Goal: Register for event/course

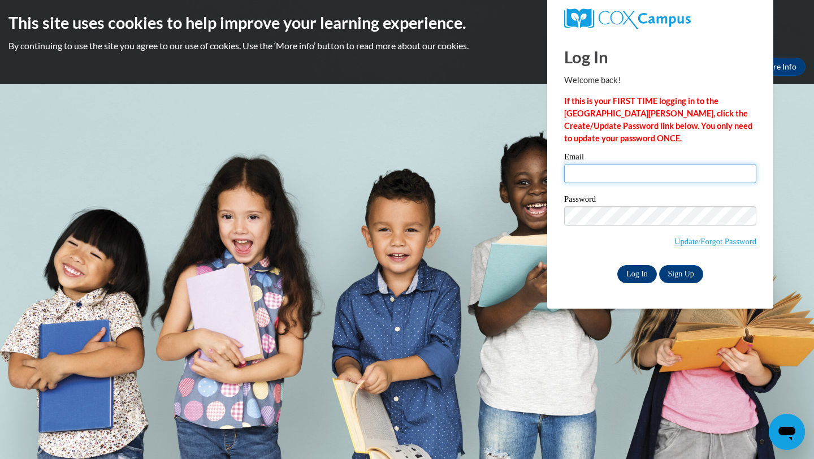
type input "920135149@student.ccga.edu"
click at [635, 270] on input "Log In" at bounding box center [637, 274] width 40 height 18
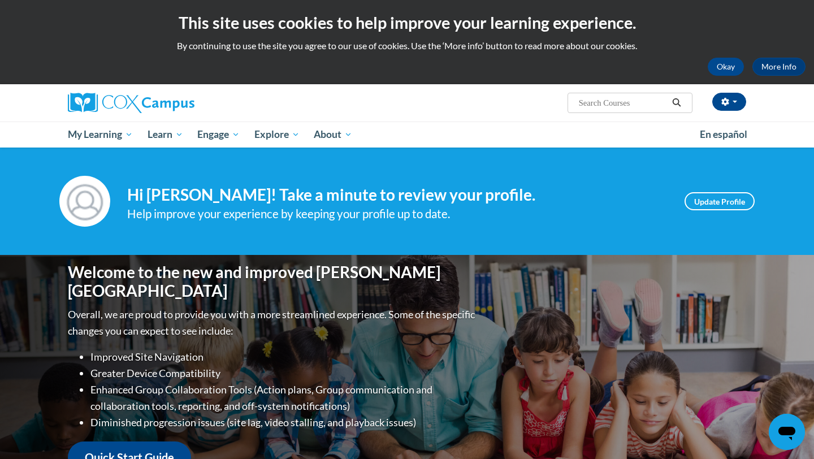
click at [637, 103] on input "Search..." at bounding box center [622, 103] width 90 height 14
type input "oral language"
click at [675, 102] on icon "Search" at bounding box center [676, 102] width 10 height 8
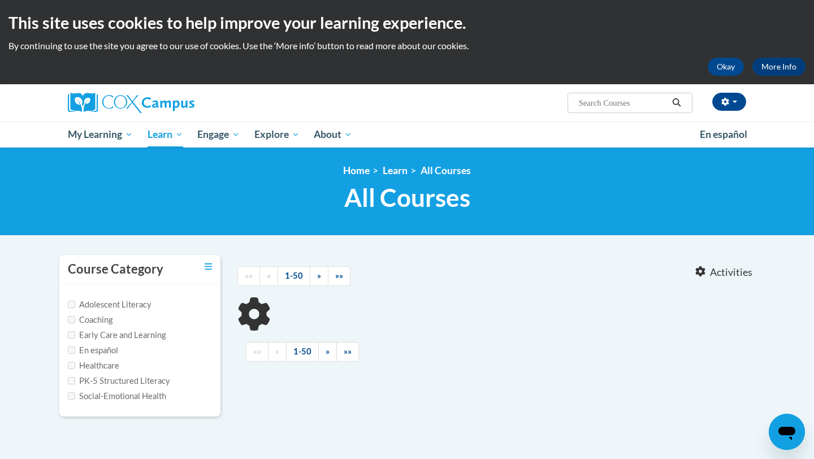
type input "oral language"
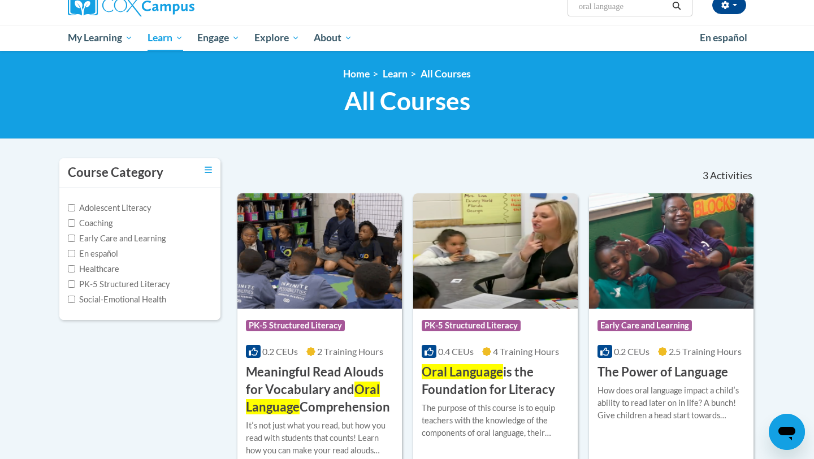
scroll to position [98, 0]
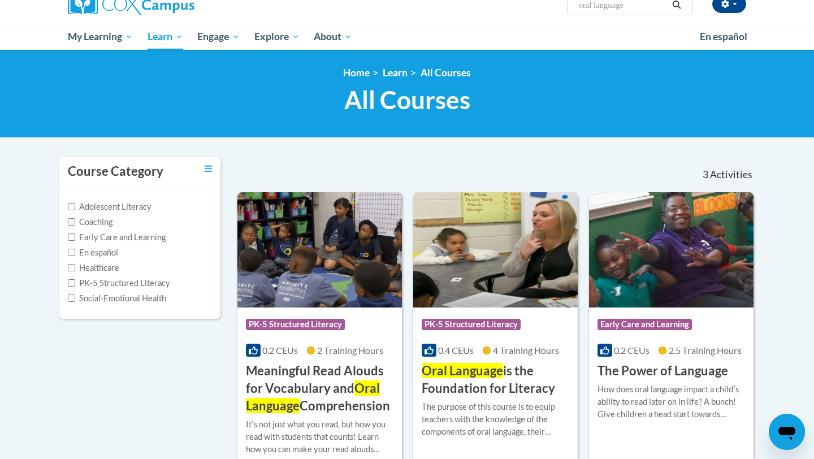
click at [567, 277] on img at bounding box center [495, 249] width 164 height 115
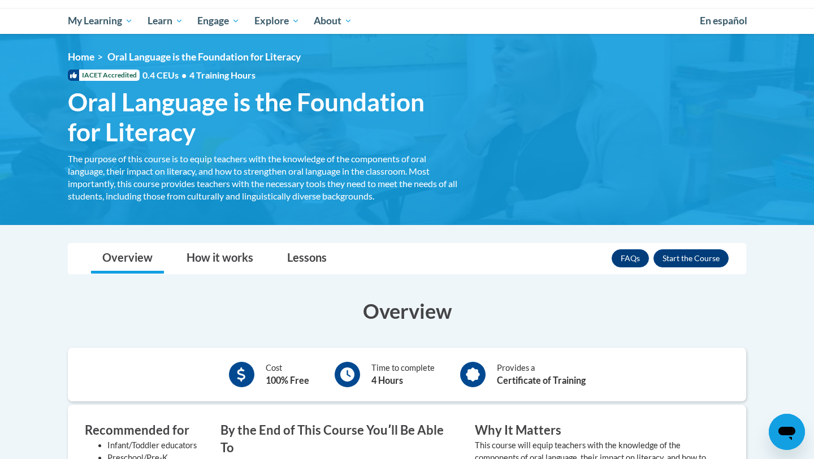
scroll to position [127, 0]
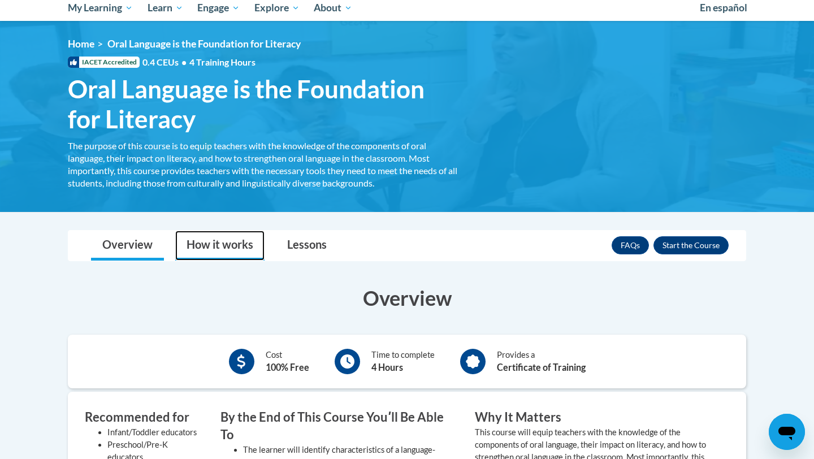
click at [236, 251] on link "How it works" at bounding box center [219, 246] width 89 height 30
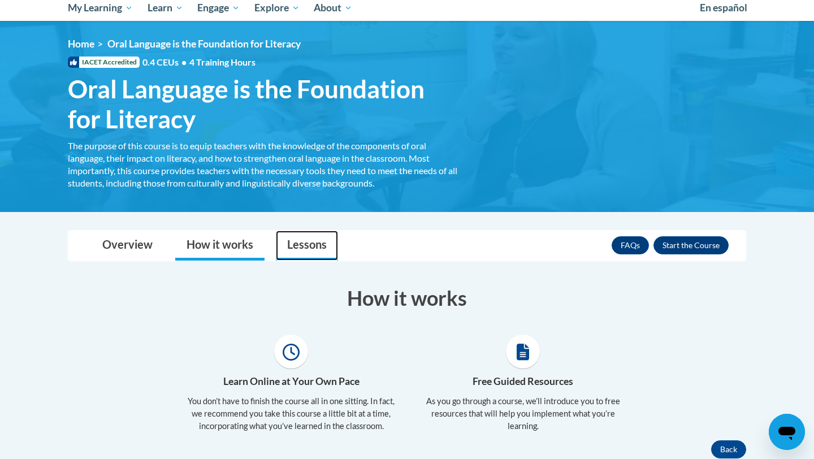
click at [304, 258] on link "Lessons" at bounding box center [307, 246] width 62 height 30
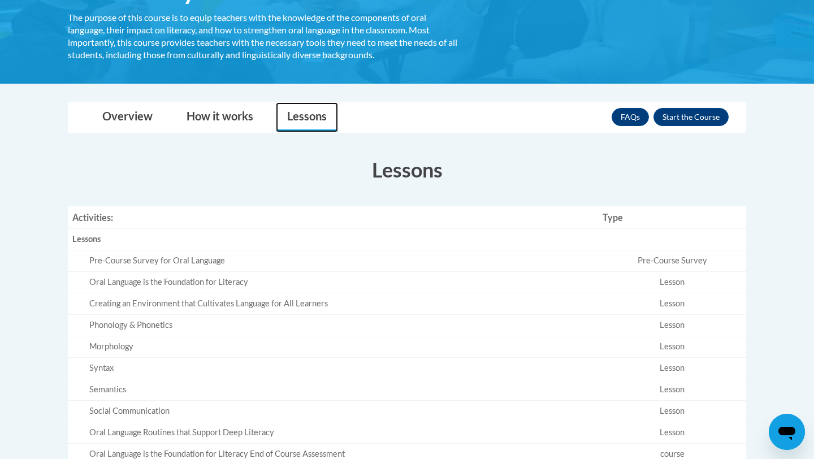
scroll to position [271, 0]
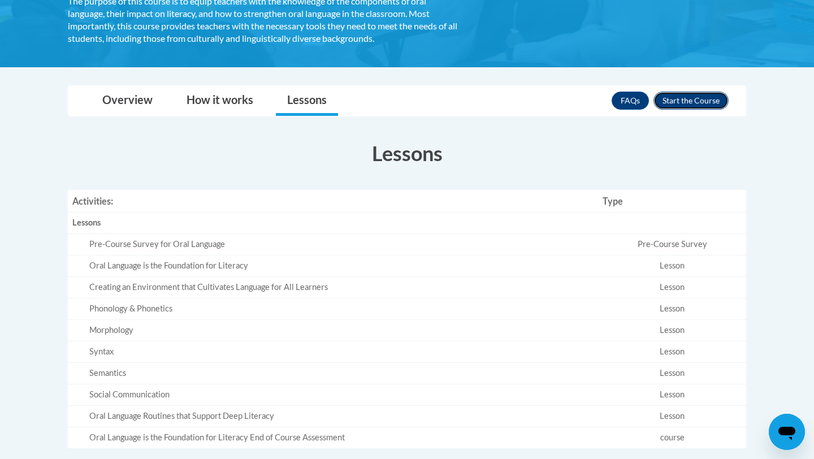
click at [670, 104] on button "Enroll" at bounding box center [690, 101] width 75 height 18
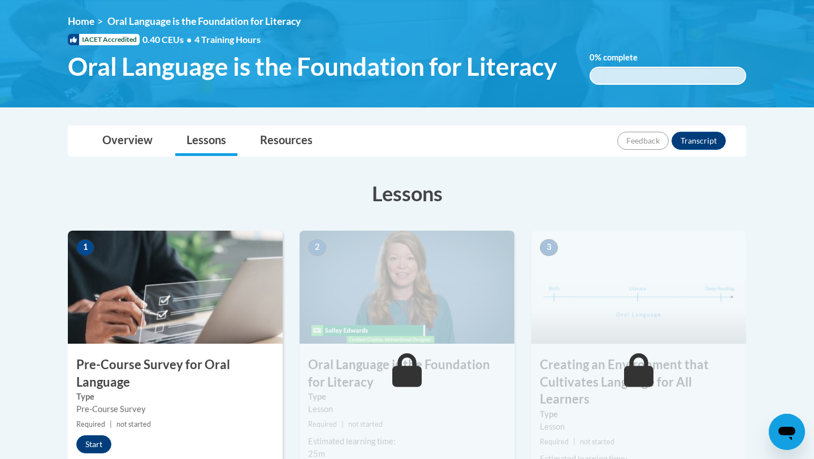
scroll to position [303, 0]
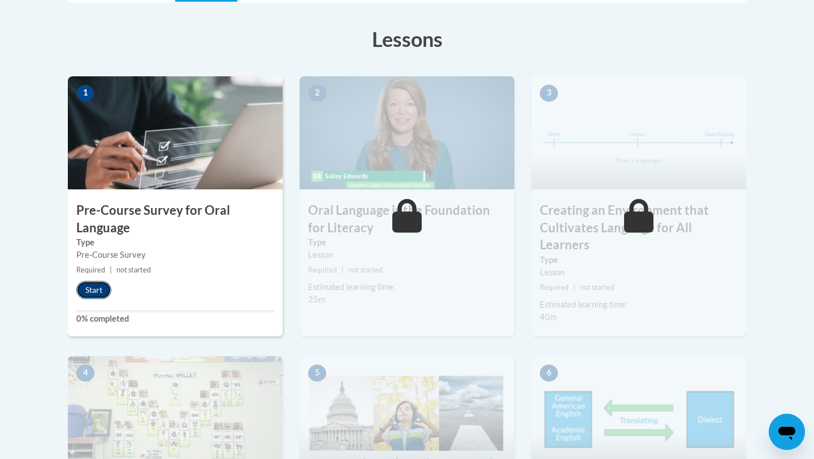
click at [88, 291] on button "Start" at bounding box center [93, 290] width 35 height 18
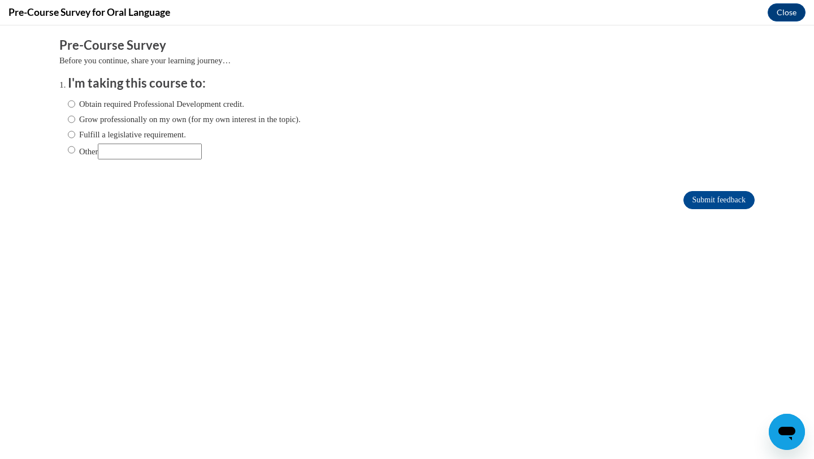
scroll to position [0, 0]
click at [213, 99] on label "Obtain required Professional Development credit." at bounding box center [156, 104] width 176 height 12
click at [75, 99] on input "Obtain required Professional Development credit." at bounding box center [71, 104] width 7 height 12
radio input "true"
click at [719, 192] on input "Submit feedback" at bounding box center [718, 200] width 71 height 18
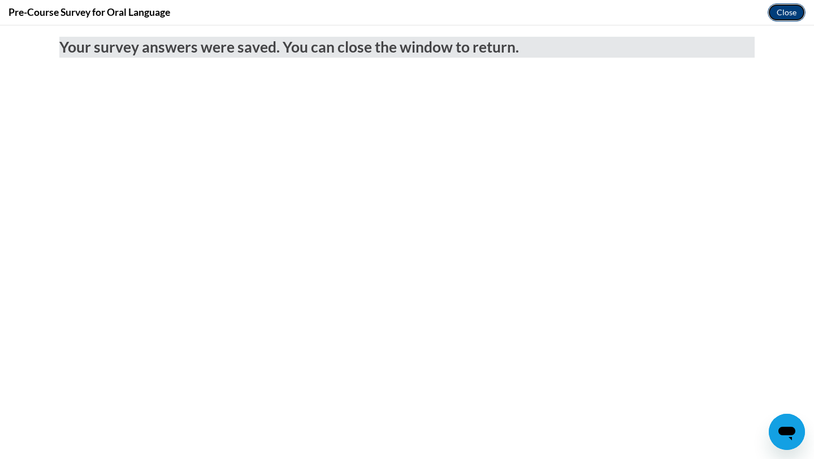
click at [792, 14] on button "Close" at bounding box center [786, 12] width 38 height 18
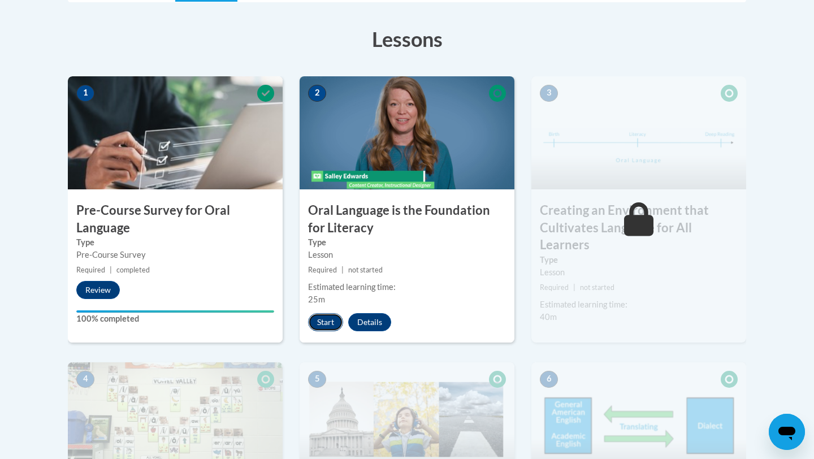
click at [330, 321] on button "Start" at bounding box center [325, 322] width 35 height 18
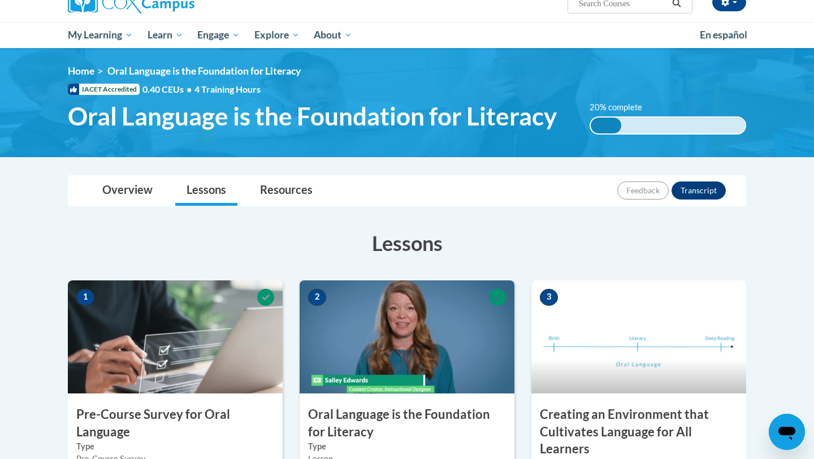
scroll to position [275, 0]
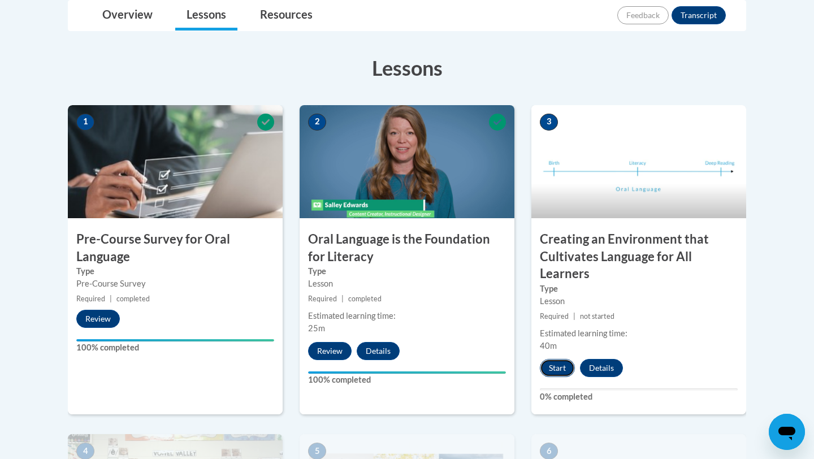
click at [556, 359] on button "Start" at bounding box center [557, 368] width 35 height 18
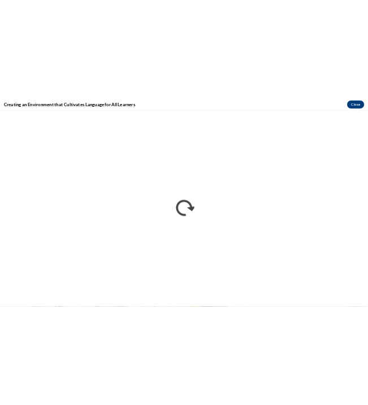
scroll to position [0, 0]
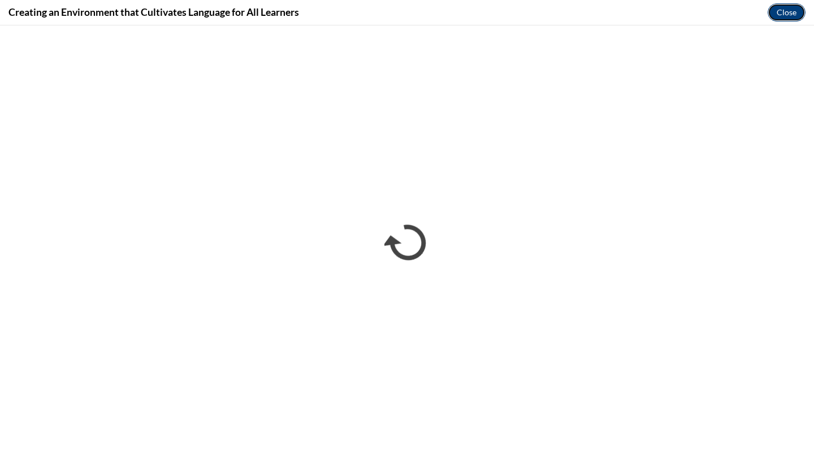
click at [791, 16] on button "Close" at bounding box center [786, 12] width 38 height 18
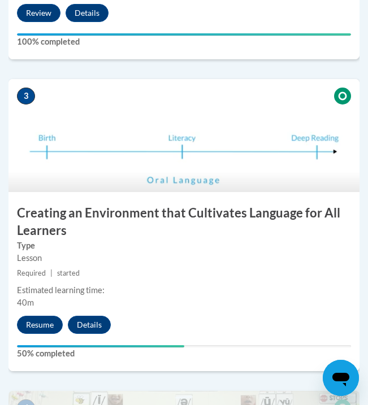
scroll to position [913, 0]
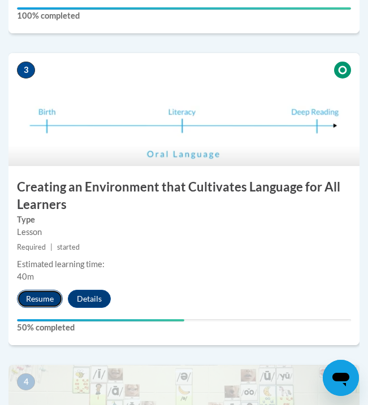
click at [51, 301] on button "Resume" at bounding box center [40, 299] width 46 height 18
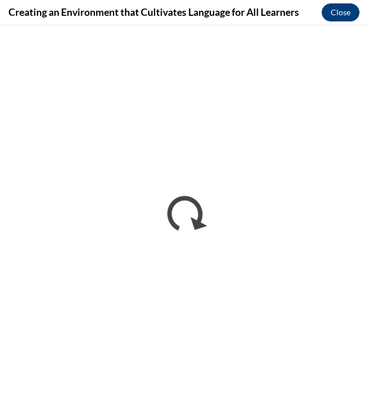
scroll to position [0, 0]
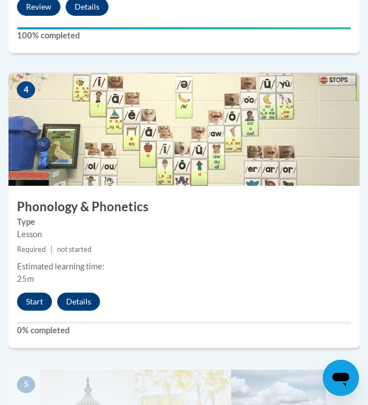
scroll to position [1243, 0]
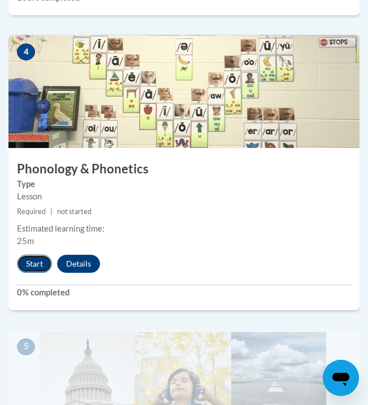
click at [46, 269] on button "Start" at bounding box center [34, 264] width 35 height 18
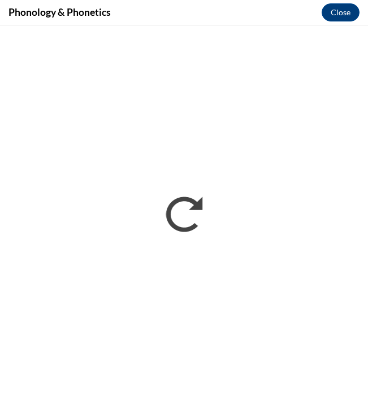
scroll to position [0, 0]
